Goal: Information Seeking & Learning: Learn about a topic

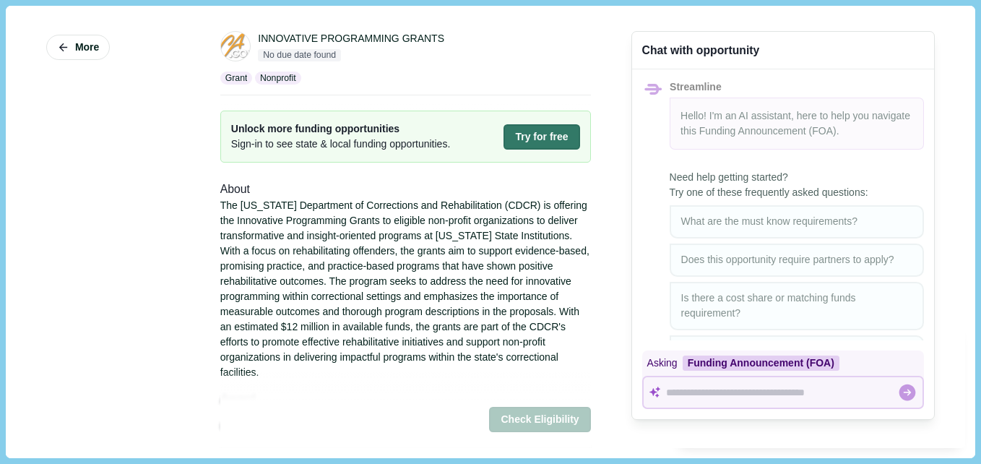
click at [361, 345] on div "The [US_STATE] Department of Corrections and Rehabilitation (CDCR) is offering …" at bounding box center [405, 289] width 371 height 182
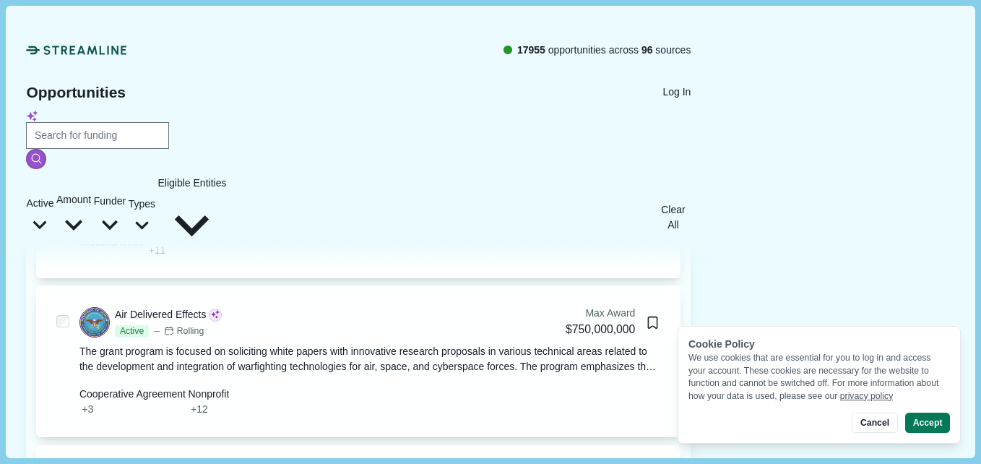
scroll to position [1084, 0]
